Goal: Task Accomplishment & Management: Use online tool/utility

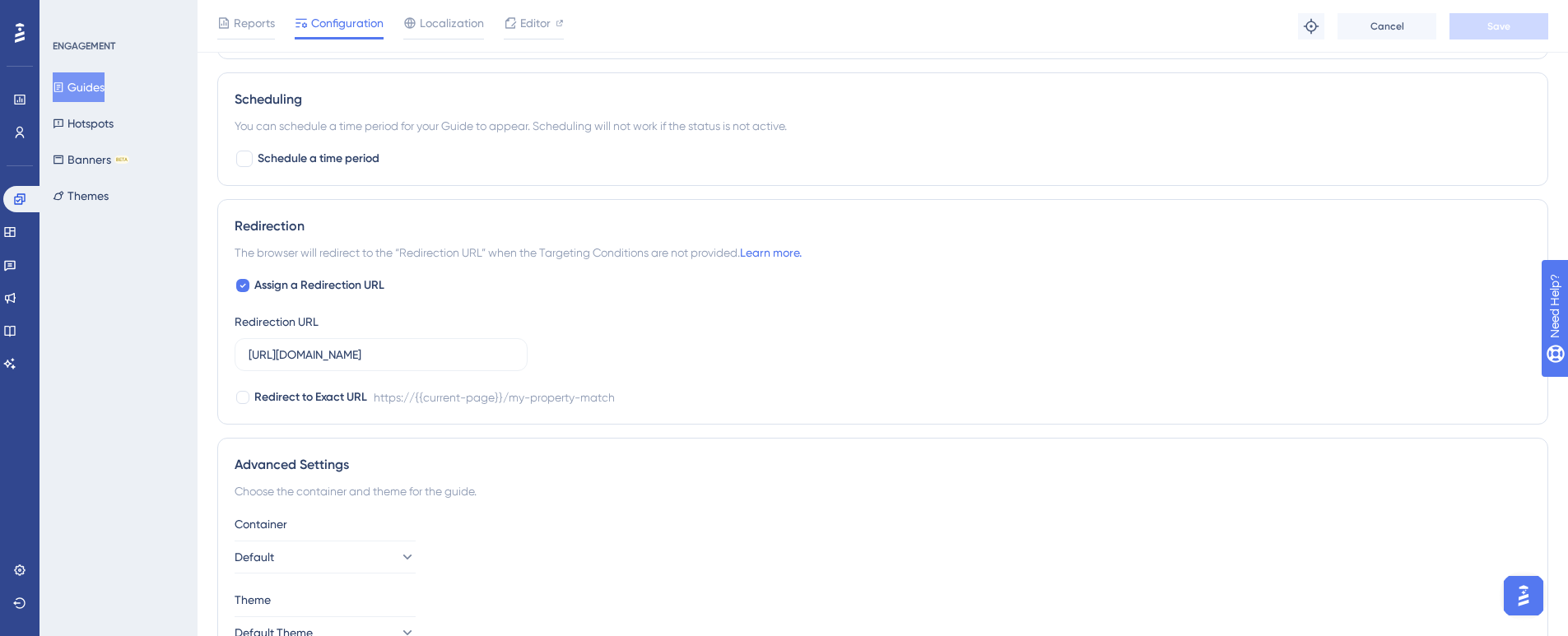
scroll to position [1116, 13]
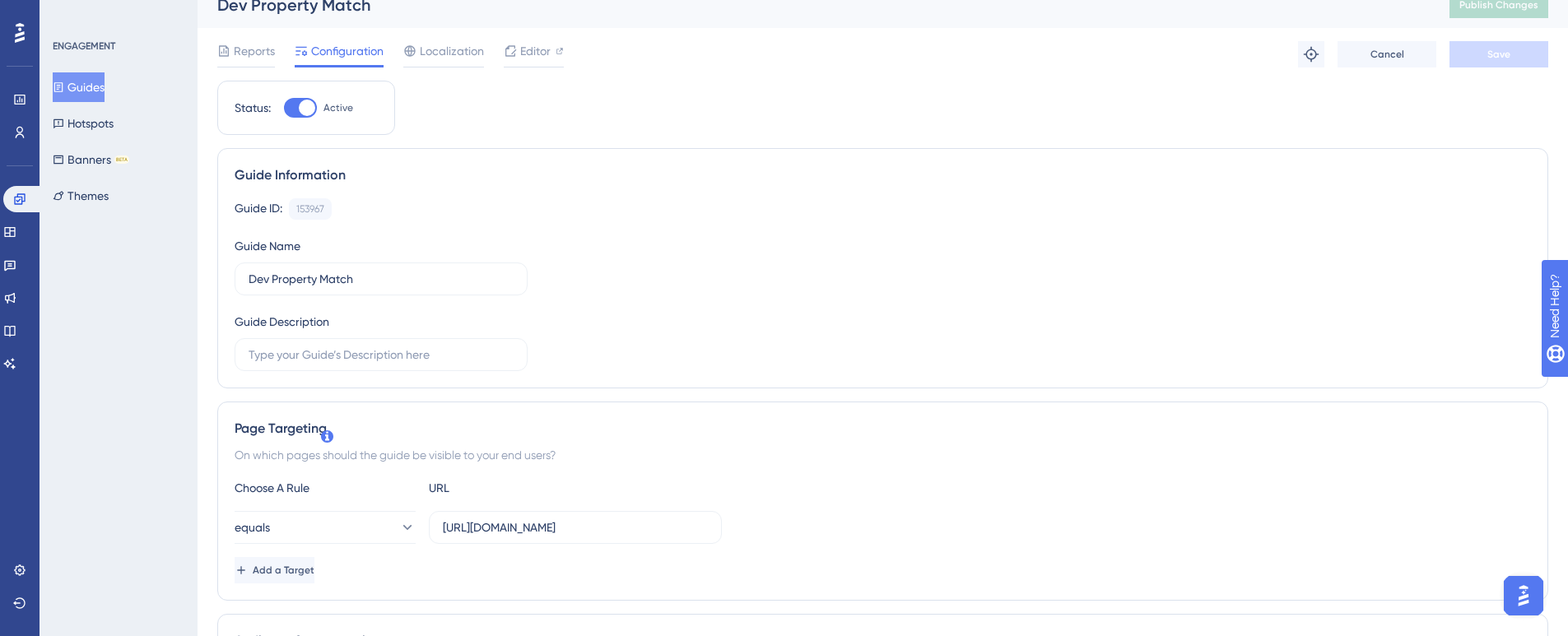
scroll to position [0, 13]
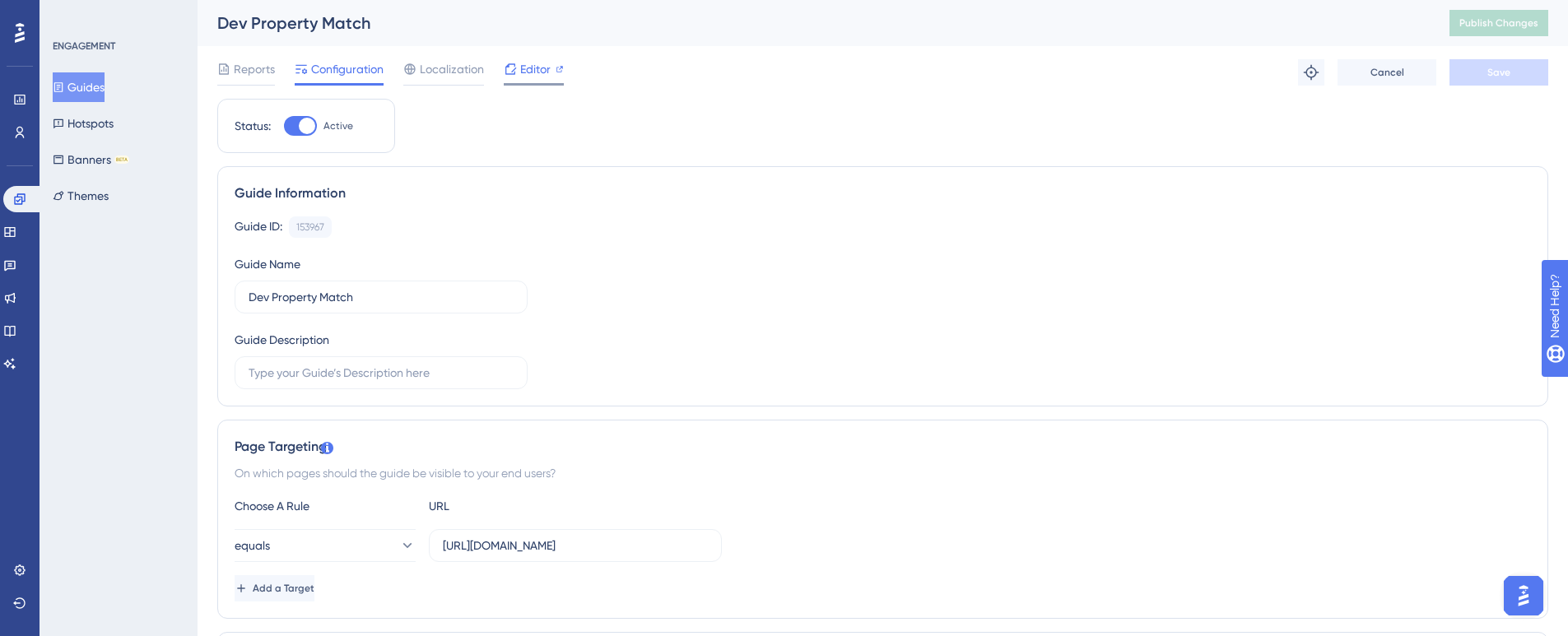
click at [520, 71] on span "Editor" at bounding box center [535, 69] width 30 height 20
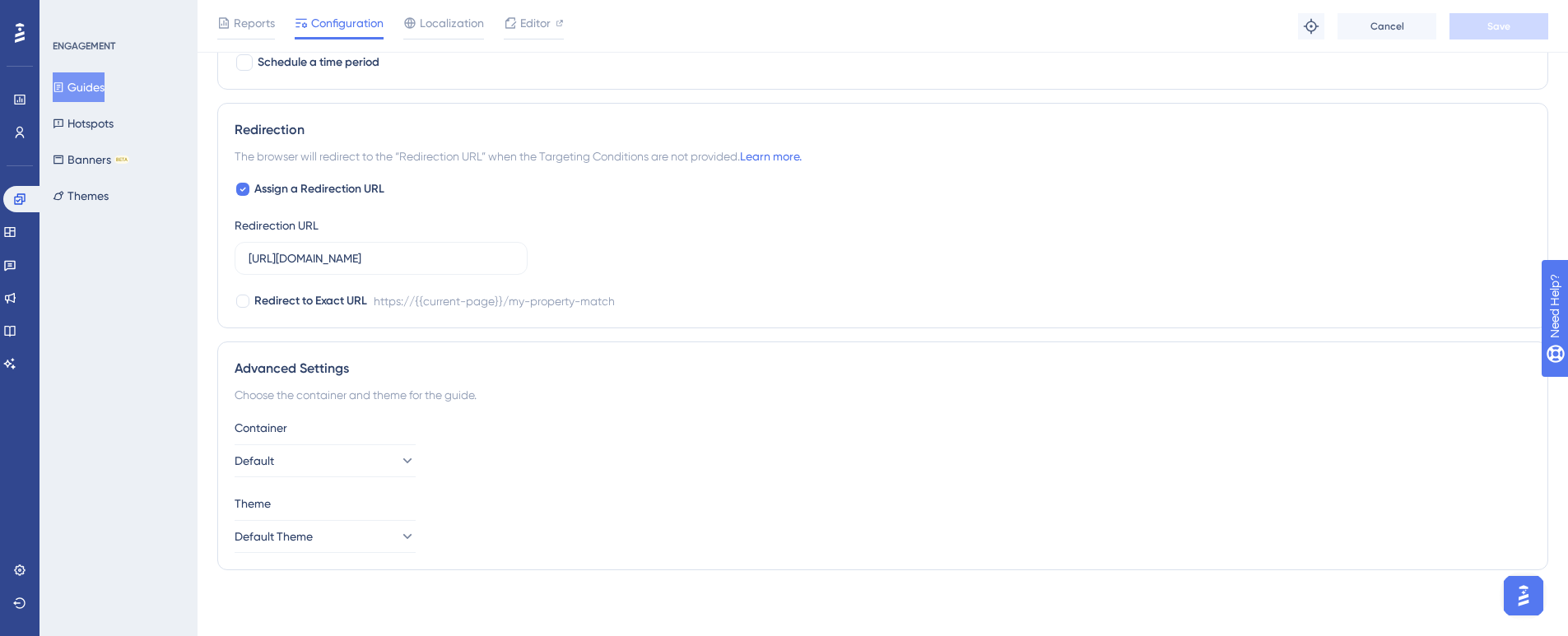
click at [916, 32] on div "Reports Configuration Localization Editor Troubleshoot Cancel Save" at bounding box center [882, 26] width 1370 height 53
